Goal: Find specific page/section: Find specific page/section

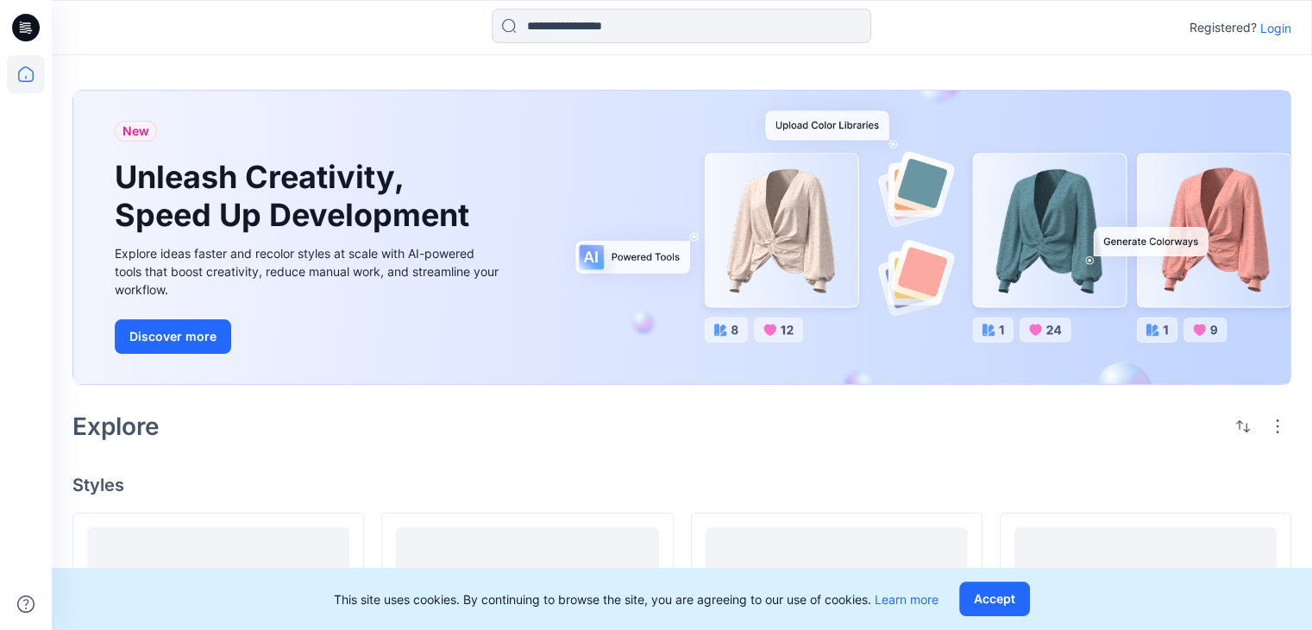
click at [1288, 29] on p "Login" at bounding box center [1276, 28] width 31 height 18
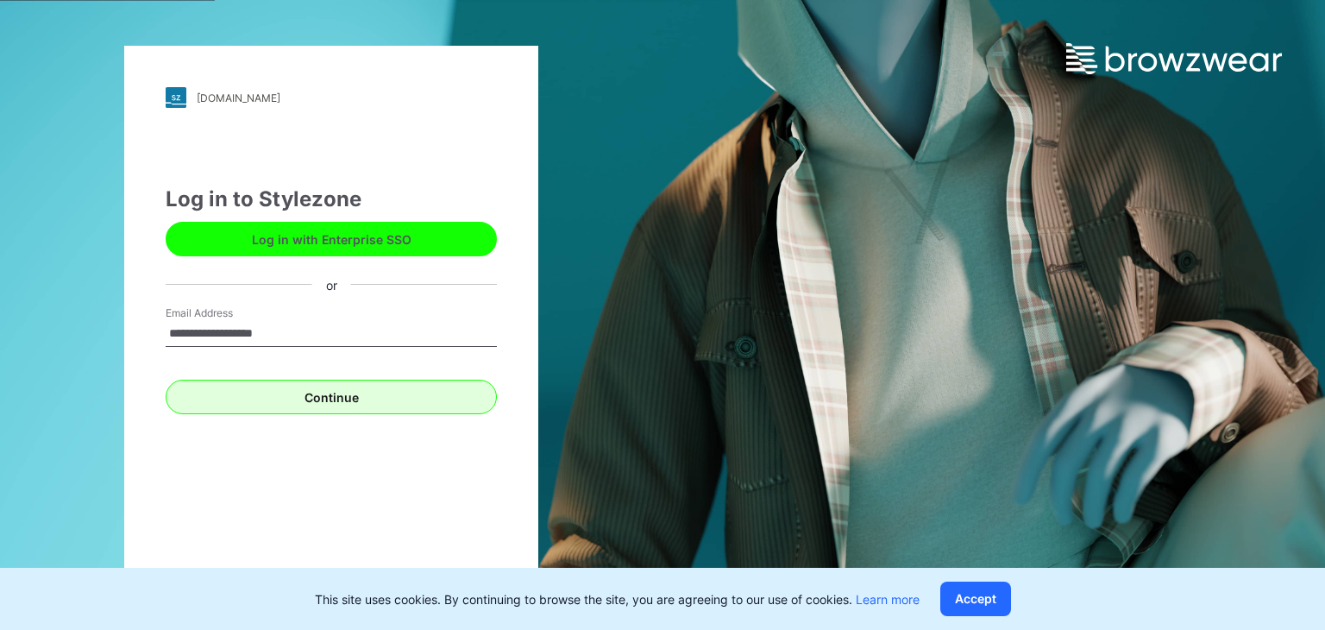
type input "**********"
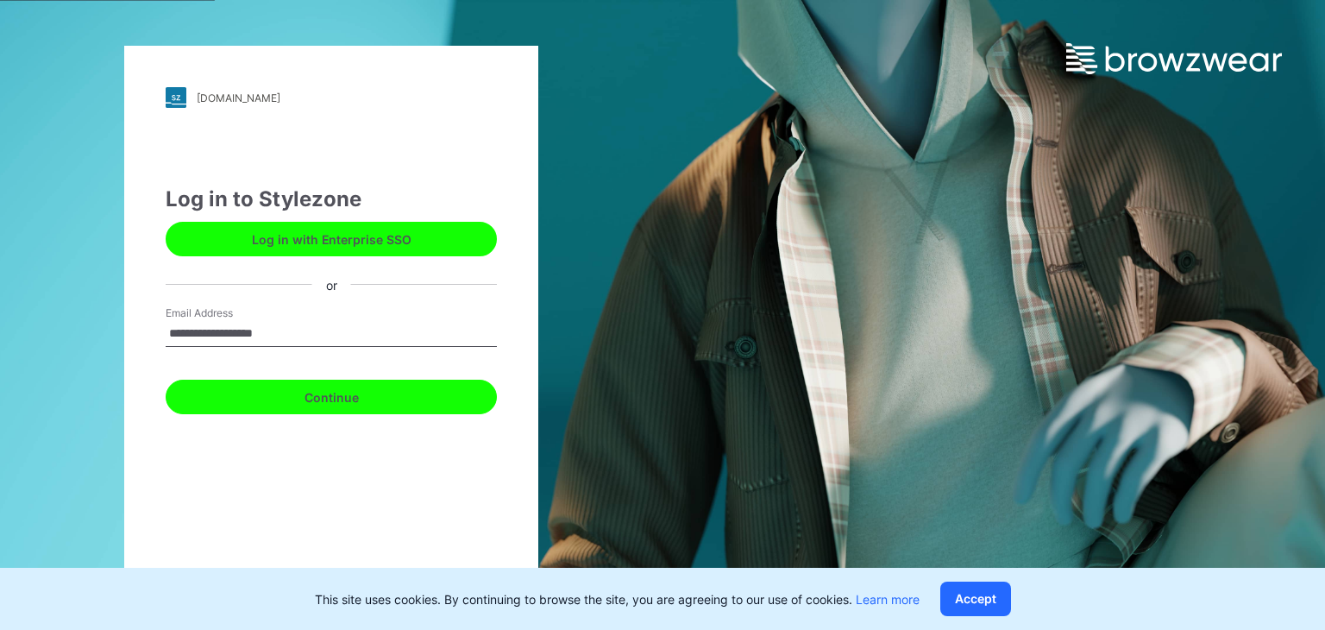
click at [407, 398] on button "Continue" at bounding box center [331, 397] width 331 height 35
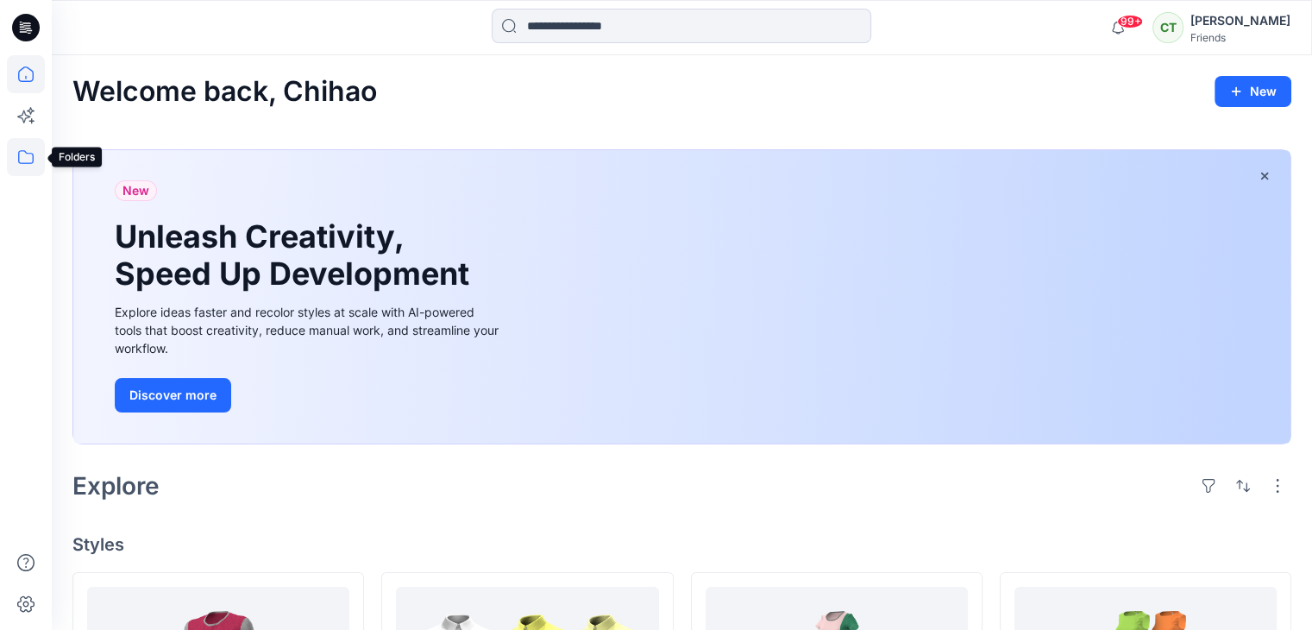
click at [19, 153] on icon at bounding box center [26, 157] width 16 height 14
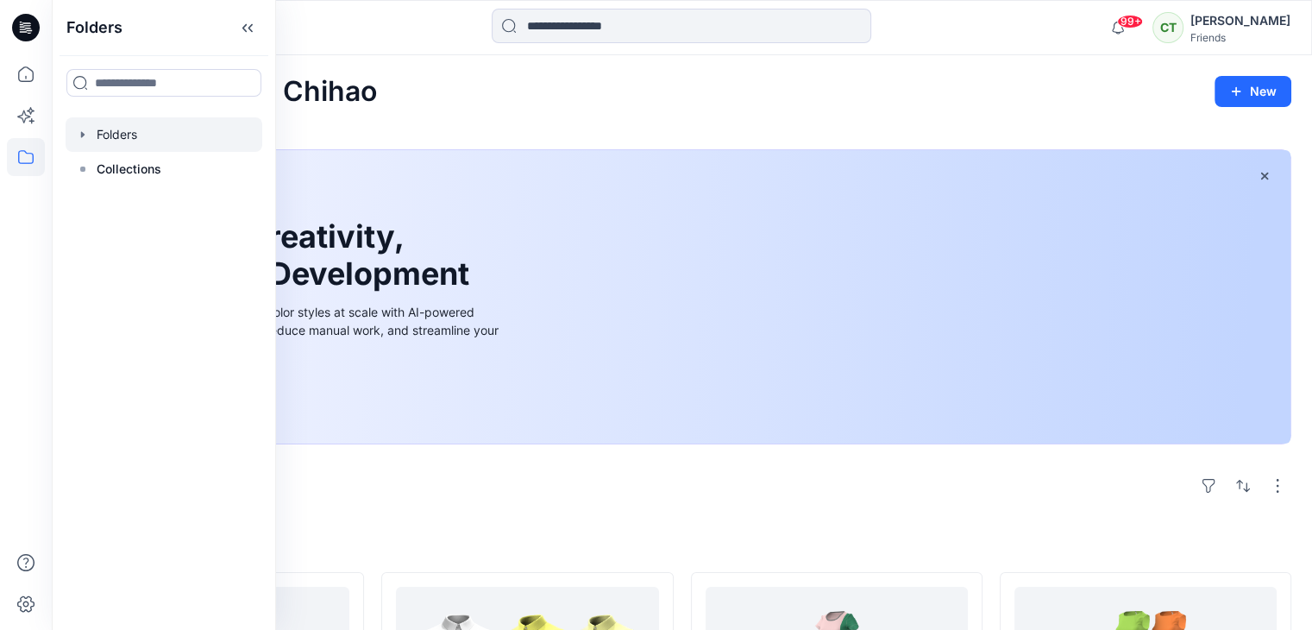
click at [85, 129] on icon "button" at bounding box center [83, 135] width 14 height 14
click at [144, 154] on div at bounding box center [164, 169] width 197 height 35
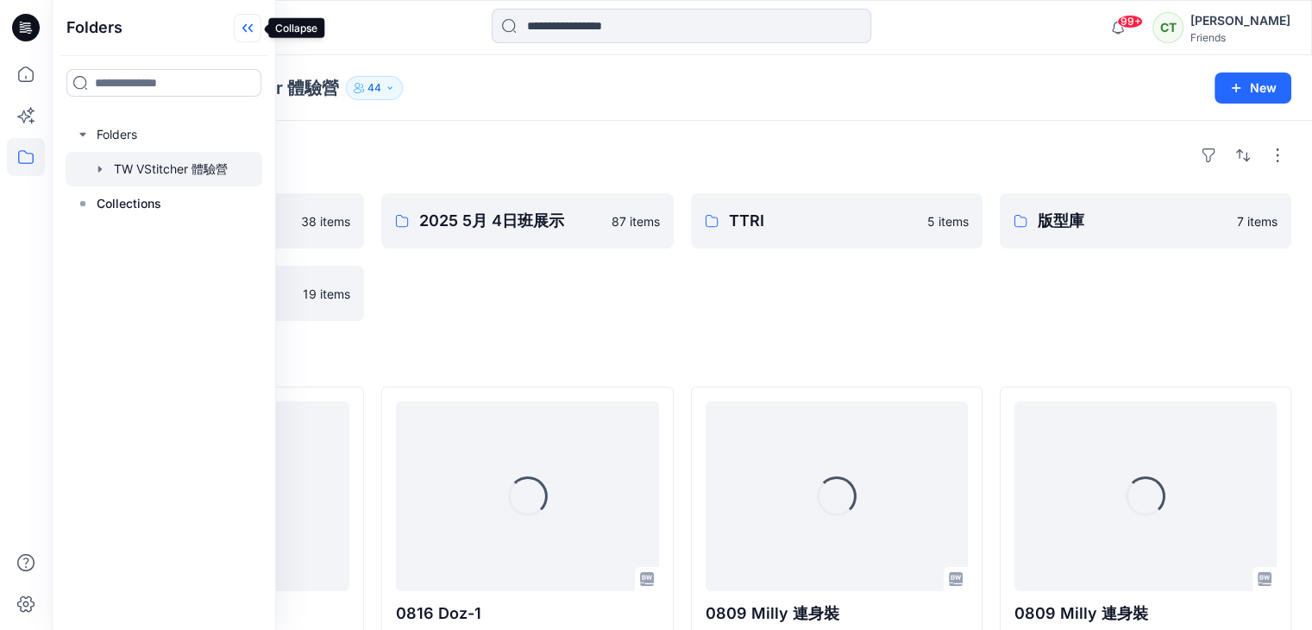
click at [247, 28] on icon at bounding box center [248, 28] width 28 height 28
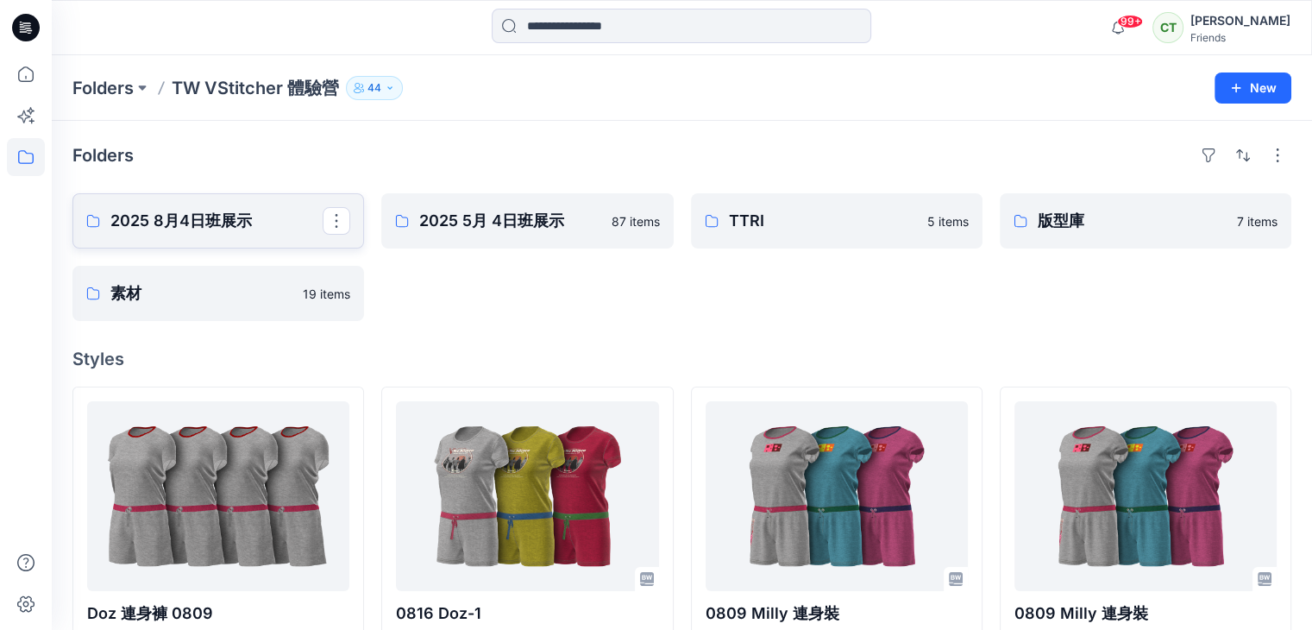
click at [247, 212] on p "2025 8月4日班展示" at bounding box center [216, 221] width 212 height 24
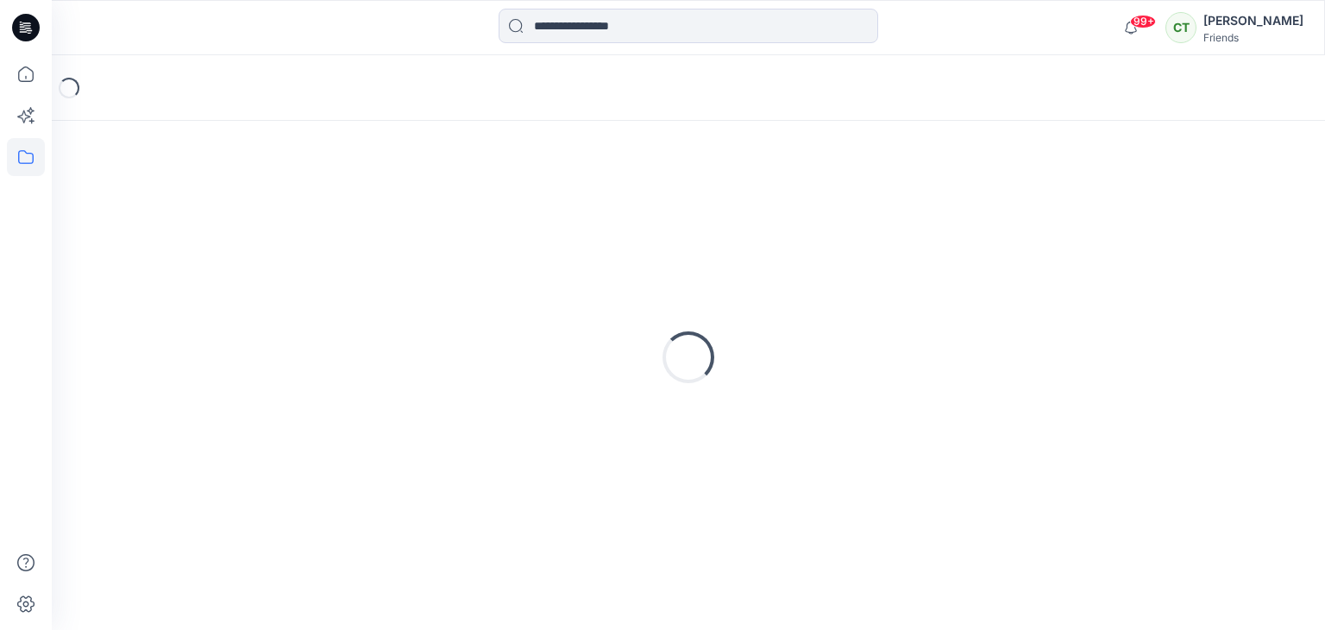
click at [247, 212] on div "Loading..." at bounding box center [688, 356] width 1232 height 431
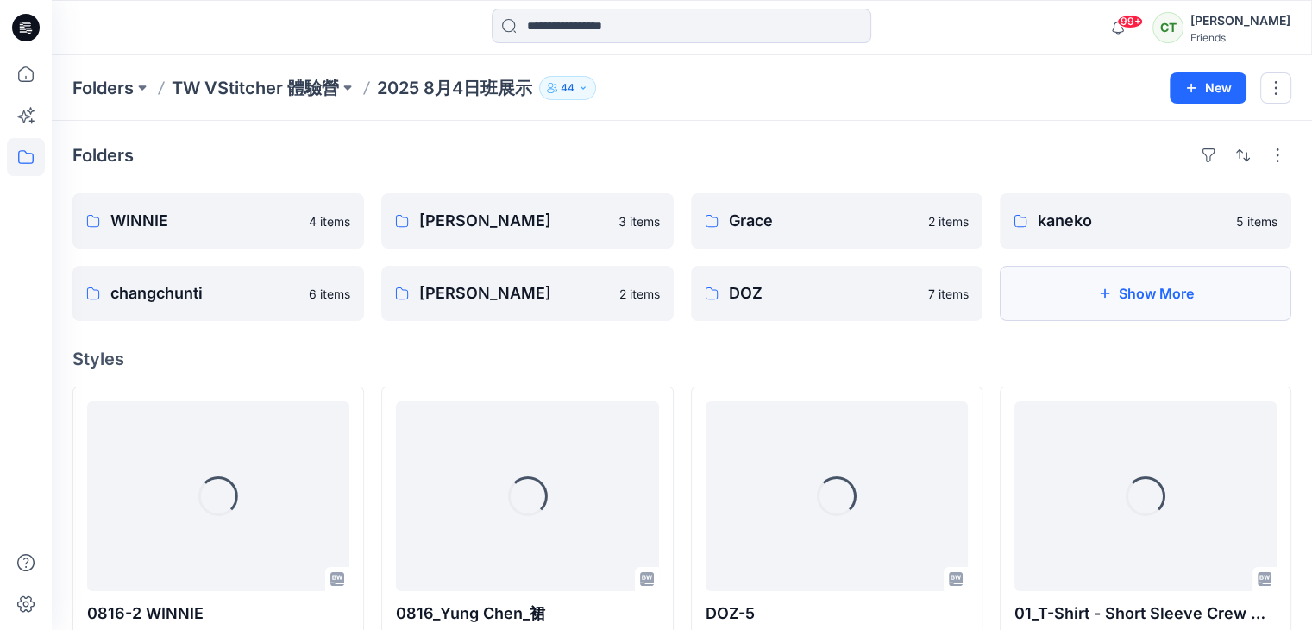
click at [1096, 311] on button "Show More" at bounding box center [1146, 293] width 292 height 55
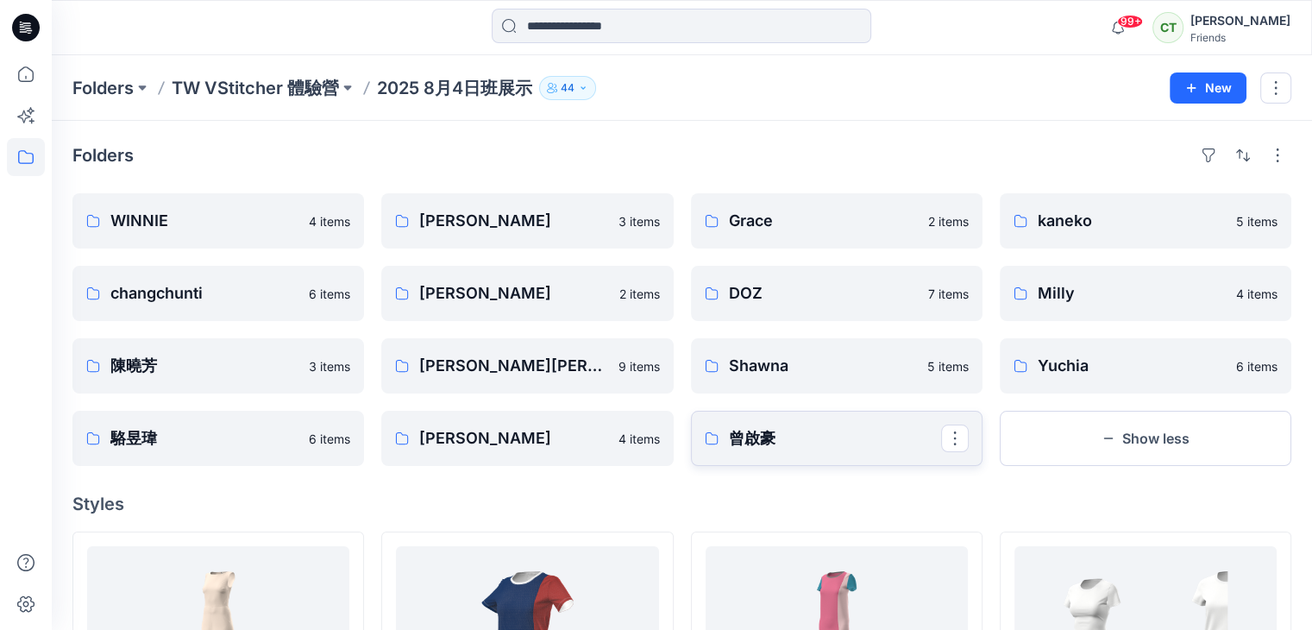
click at [802, 445] on p "曾啟豪" at bounding box center [835, 438] width 212 height 24
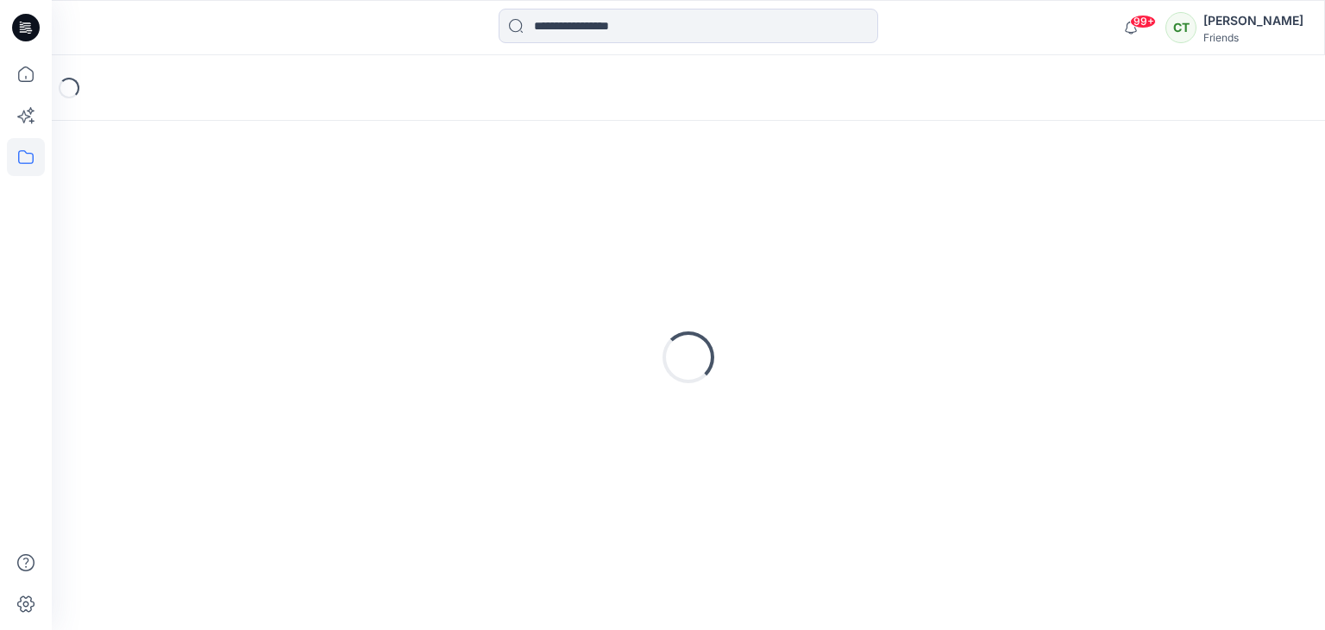
click at [802, 445] on div "Loading..." at bounding box center [688, 356] width 1232 height 431
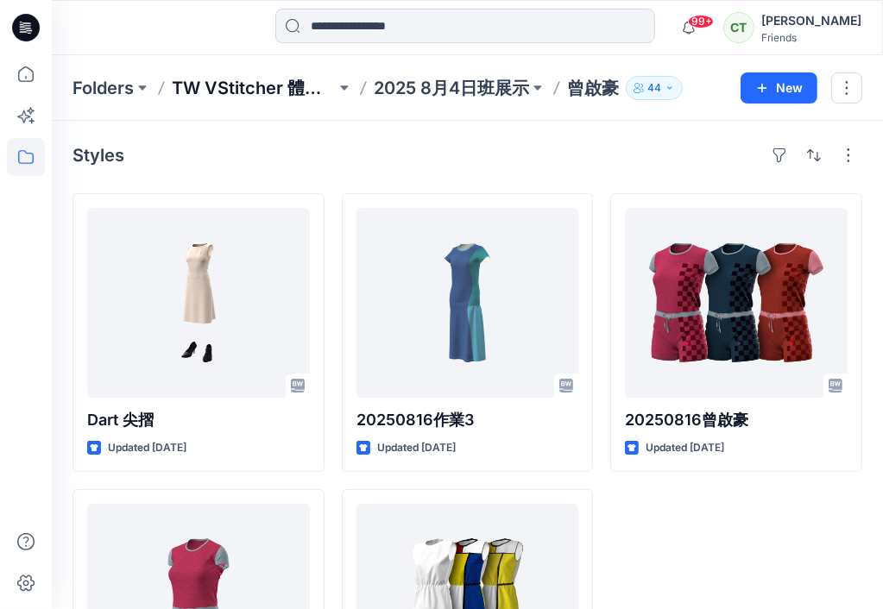
click at [217, 90] on p "TW VStitcher 體驗營" at bounding box center [254, 88] width 164 height 24
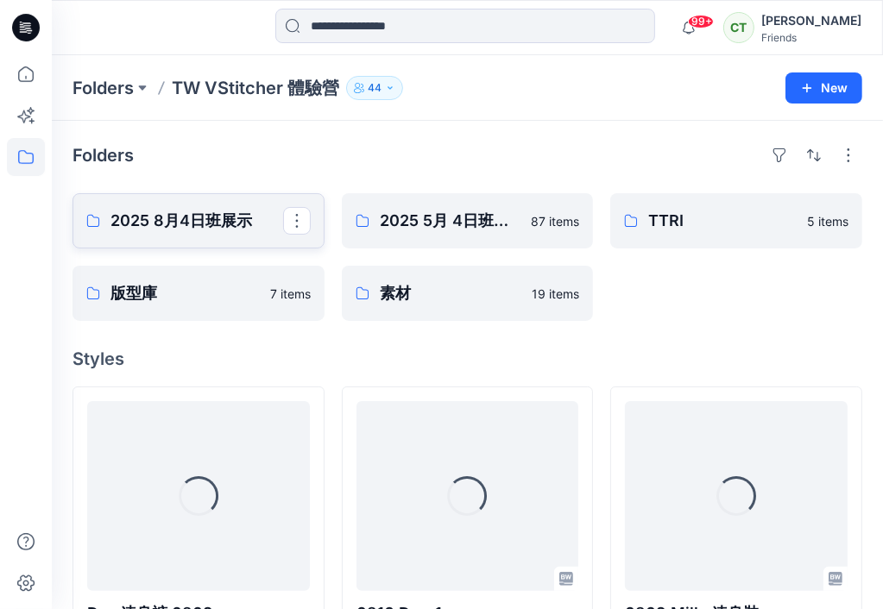
click at [219, 215] on p "2025 8月4日班展示" at bounding box center [196, 221] width 173 height 24
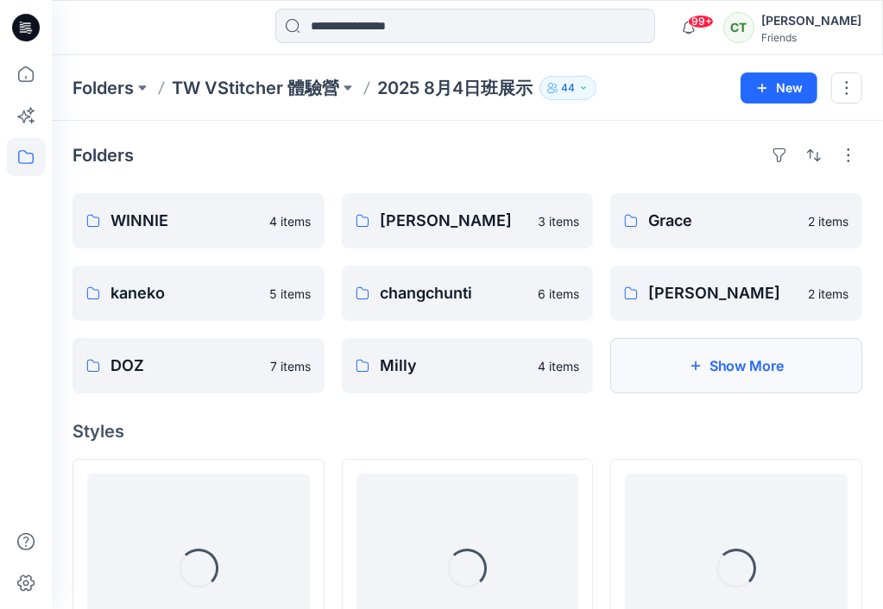
click at [717, 370] on button "Show More" at bounding box center [736, 365] width 252 height 55
